Goal: Task Accomplishment & Management: Use online tool/utility

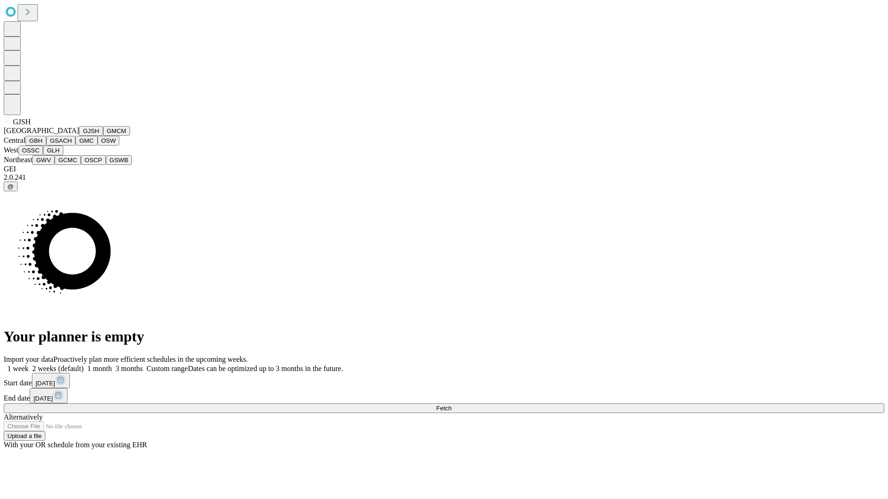
click at [79, 136] on button "GJSH" at bounding box center [91, 131] width 24 height 10
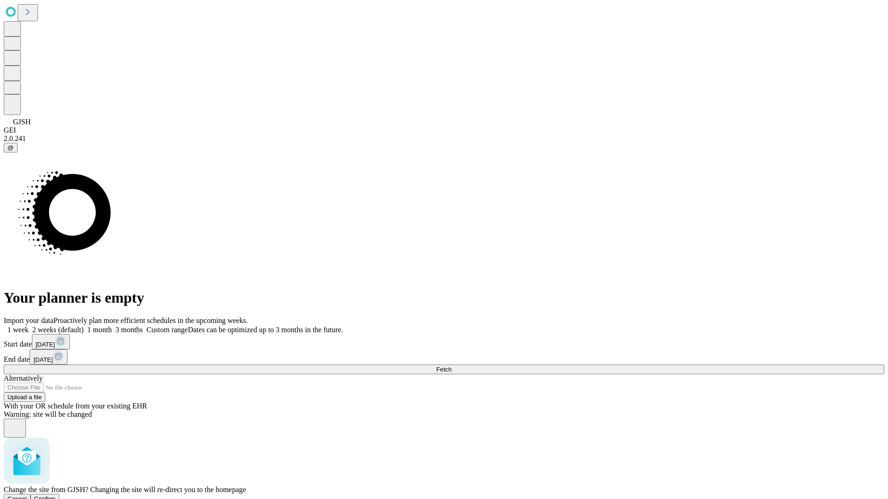
click at [56, 496] on span "Confirm" at bounding box center [45, 499] width 22 height 7
click at [29, 326] on label "1 week" at bounding box center [16, 330] width 25 height 8
click at [451, 366] on span "Fetch" at bounding box center [443, 369] width 15 height 7
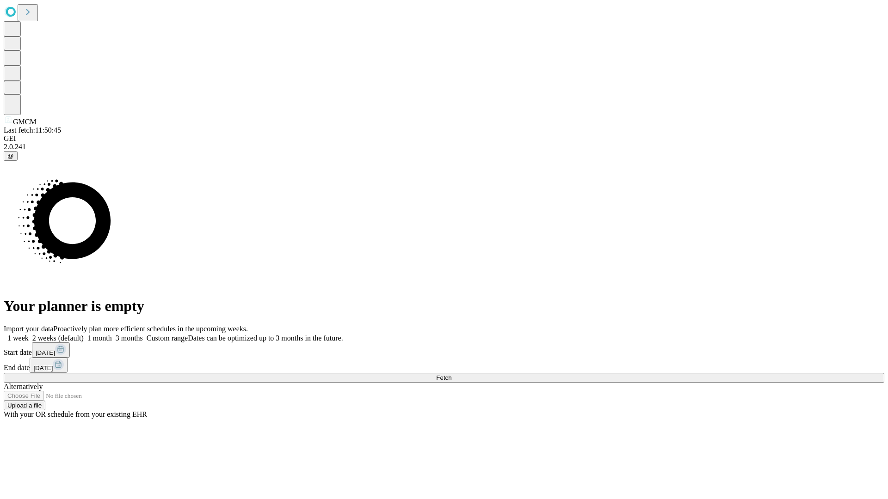
click at [29, 334] on label "1 week" at bounding box center [16, 338] width 25 height 8
click at [451, 375] on span "Fetch" at bounding box center [443, 378] width 15 height 7
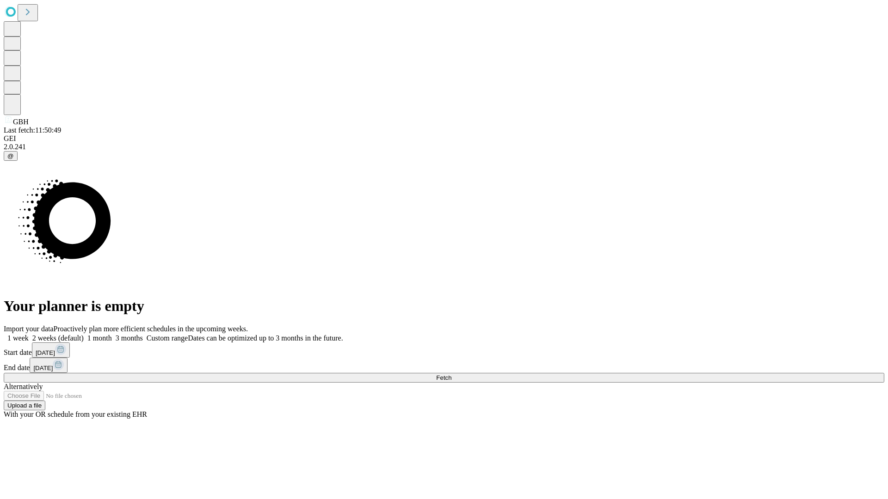
click at [29, 334] on label "1 week" at bounding box center [16, 338] width 25 height 8
click at [451, 375] on span "Fetch" at bounding box center [443, 378] width 15 height 7
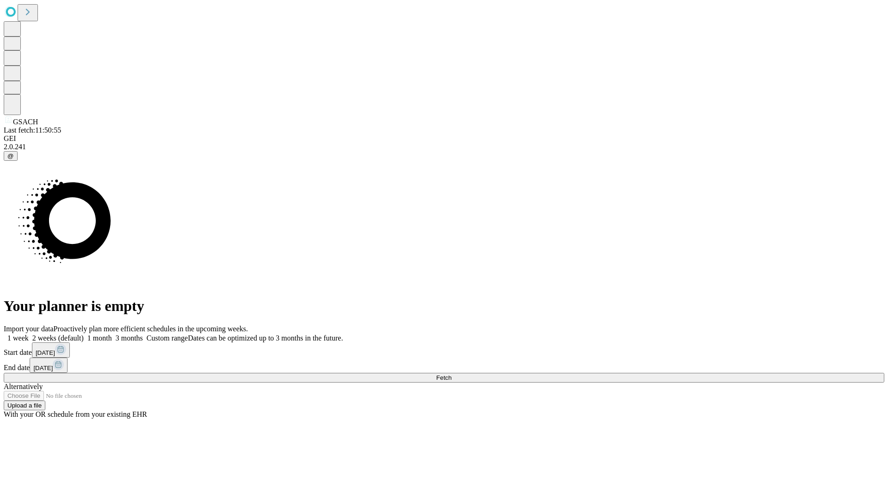
click at [29, 334] on label "1 week" at bounding box center [16, 338] width 25 height 8
click at [451, 375] on span "Fetch" at bounding box center [443, 378] width 15 height 7
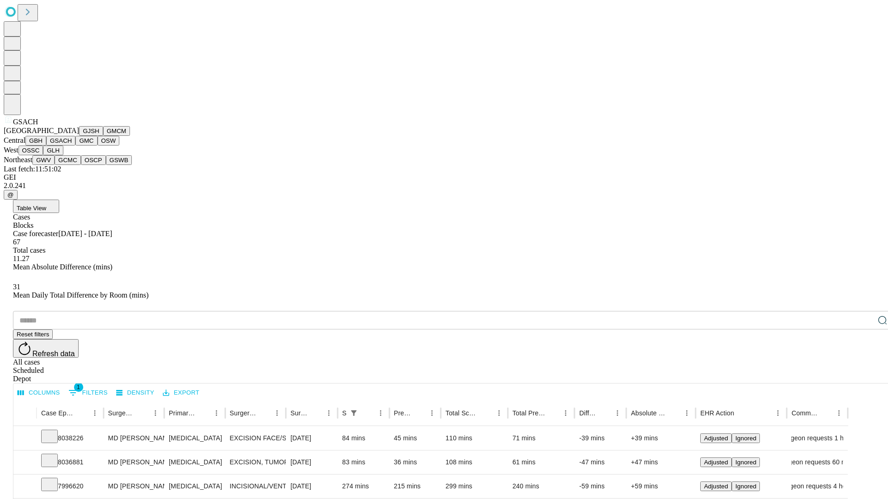
click at [75, 146] on button "GMC" at bounding box center [86, 141] width 22 height 10
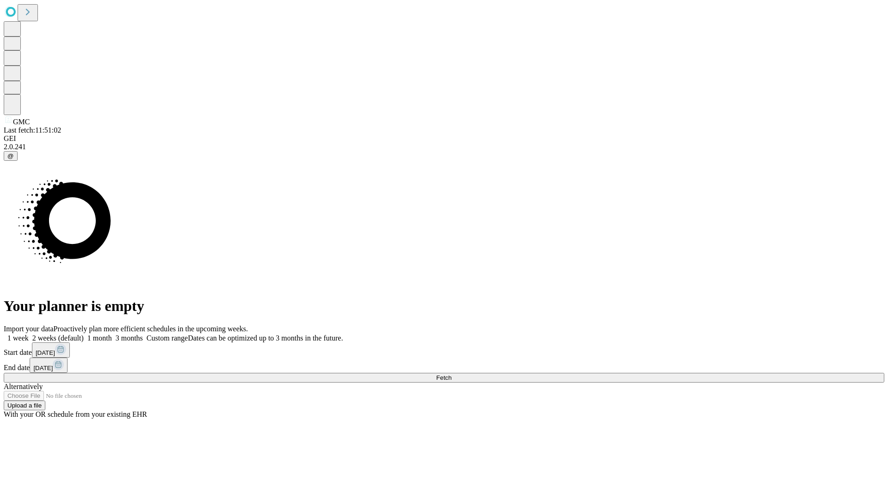
click at [29, 334] on label "1 week" at bounding box center [16, 338] width 25 height 8
click at [451, 375] on span "Fetch" at bounding box center [443, 378] width 15 height 7
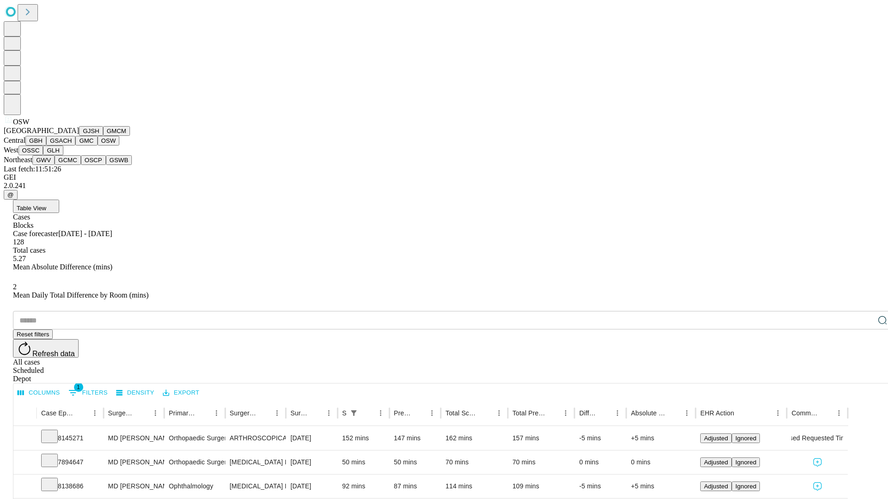
click at [43, 155] on button "OSSC" at bounding box center [30, 151] width 25 height 10
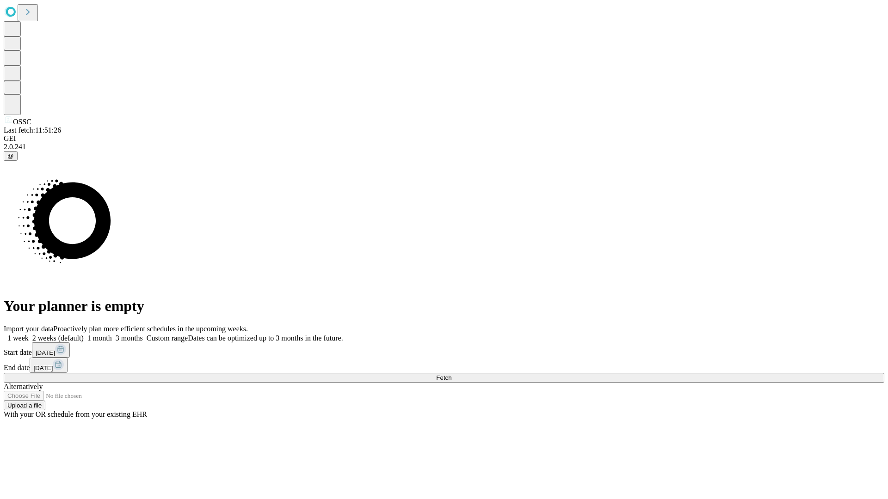
click at [29, 334] on label "1 week" at bounding box center [16, 338] width 25 height 8
click at [451, 375] on span "Fetch" at bounding box center [443, 378] width 15 height 7
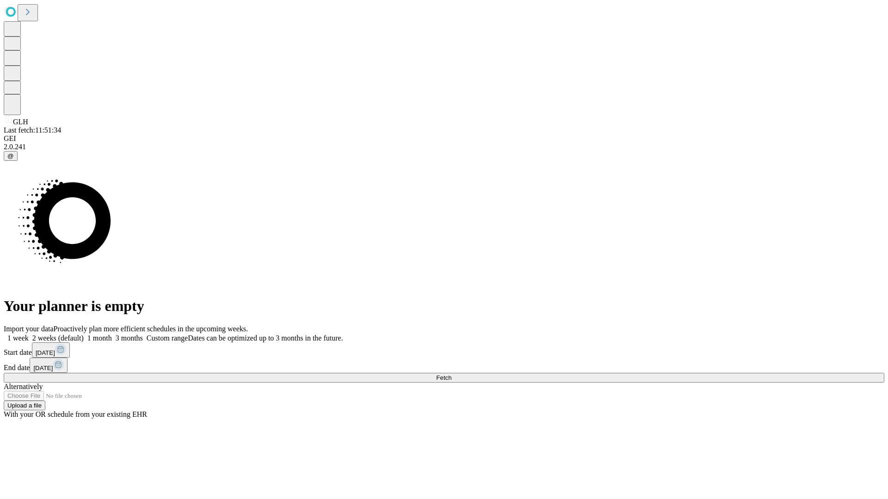
click at [29, 334] on label "1 week" at bounding box center [16, 338] width 25 height 8
click at [451, 375] on span "Fetch" at bounding box center [443, 378] width 15 height 7
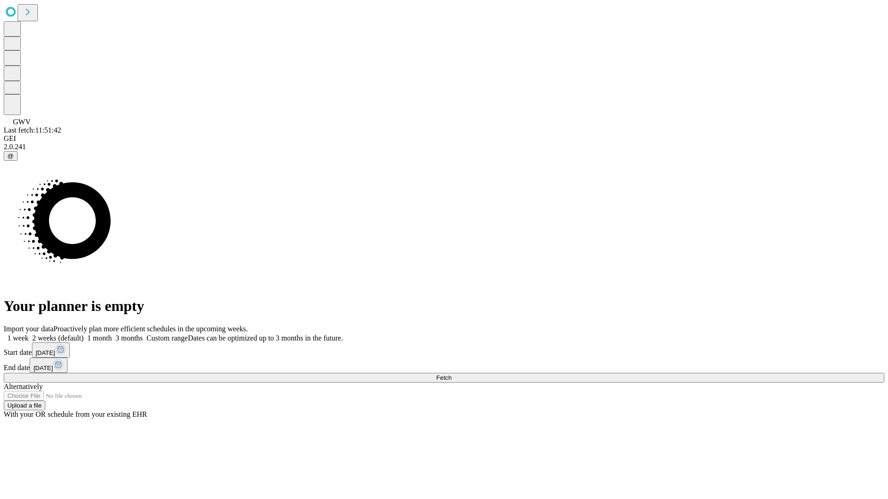
click at [29, 334] on label "1 week" at bounding box center [16, 338] width 25 height 8
click at [451, 375] on span "Fetch" at bounding box center [443, 378] width 15 height 7
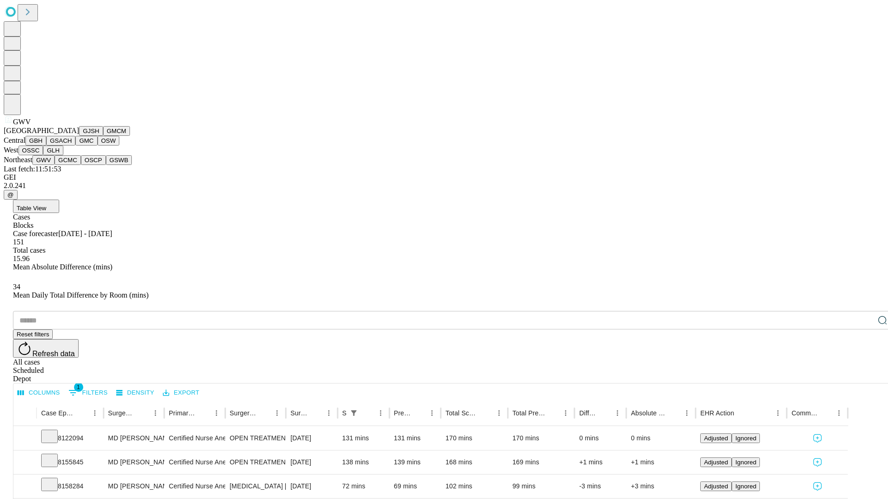
click at [72, 165] on button "GCMC" at bounding box center [68, 160] width 26 height 10
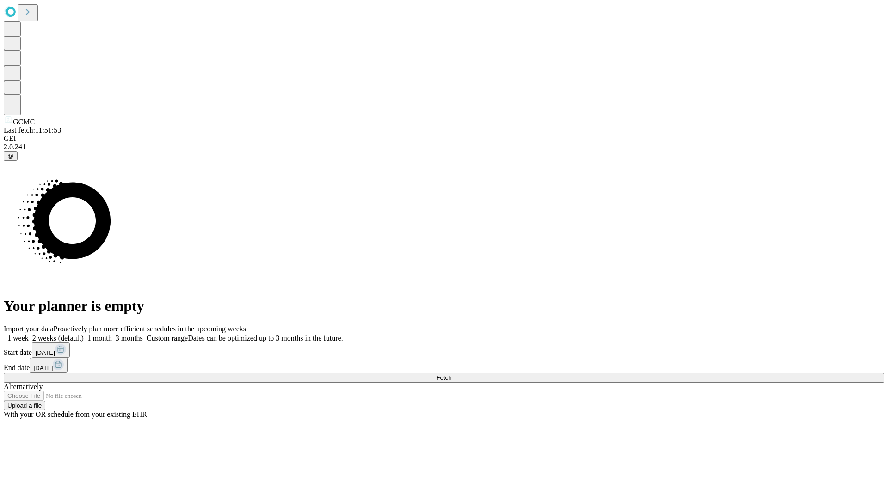
click at [29, 334] on label "1 week" at bounding box center [16, 338] width 25 height 8
click at [451, 375] on span "Fetch" at bounding box center [443, 378] width 15 height 7
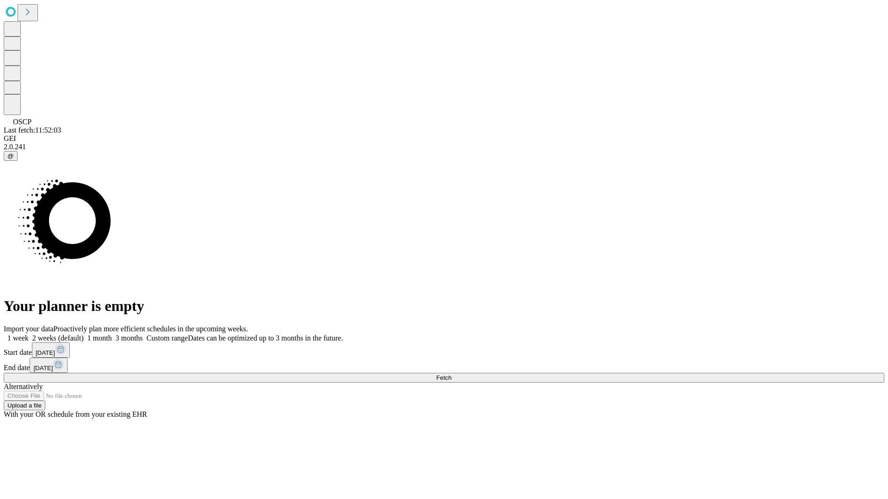
click at [29, 334] on label "1 week" at bounding box center [16, 338] width 25 height 8
click at [451, 375] on span "Fetch" at bounding box center [443, 378] width 15 height 7
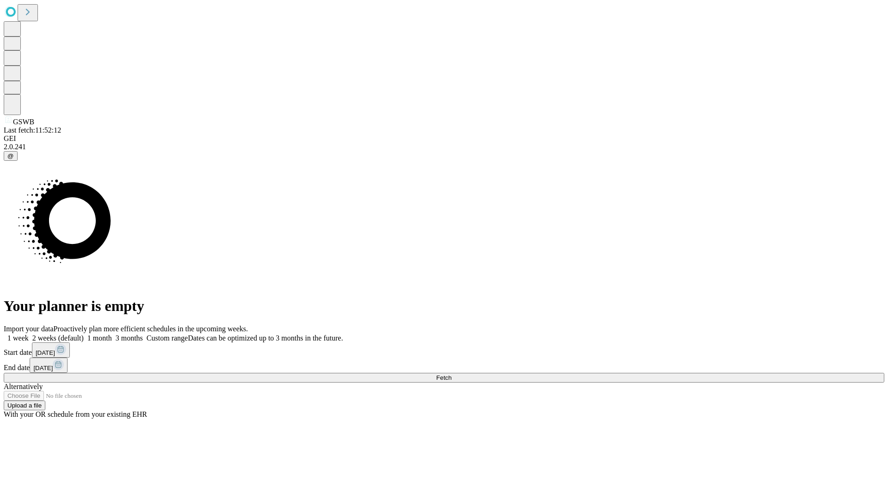
click at [29, 334] on label "1 week" at bounding box center [16, 338] width 25 height 8
click at [451, 375] on span "Fetch" at bounding box center [443, 378] width 15 height 7
